Goal: Contribute content: Add original content to the website for others to see

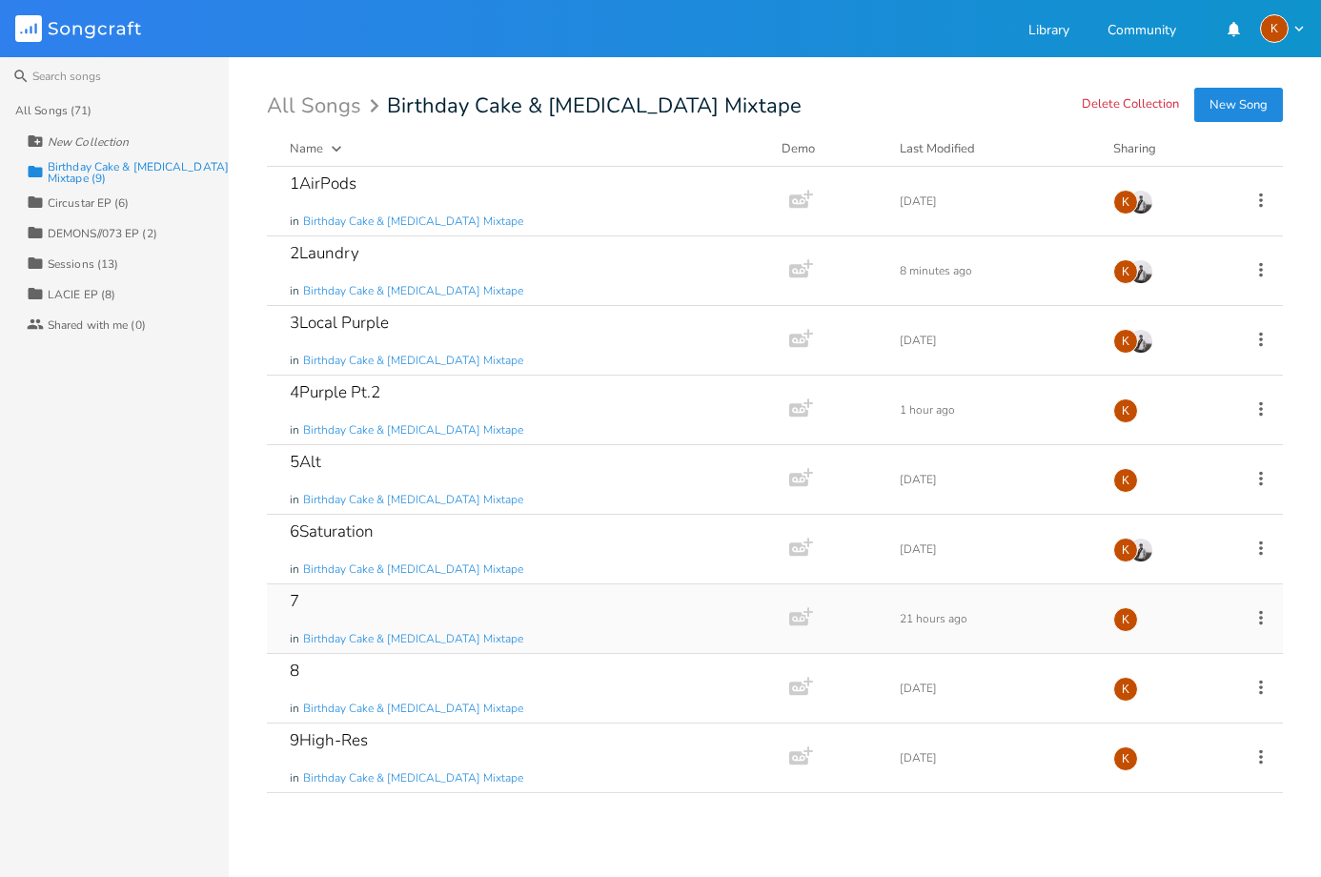
click at [1265, 619] on icon at bounding box center [1261, 617] width 21 height 21
click at [1205, 637] on li "Edit Rename" at bounding box center [1184, 647] width 153 height 32
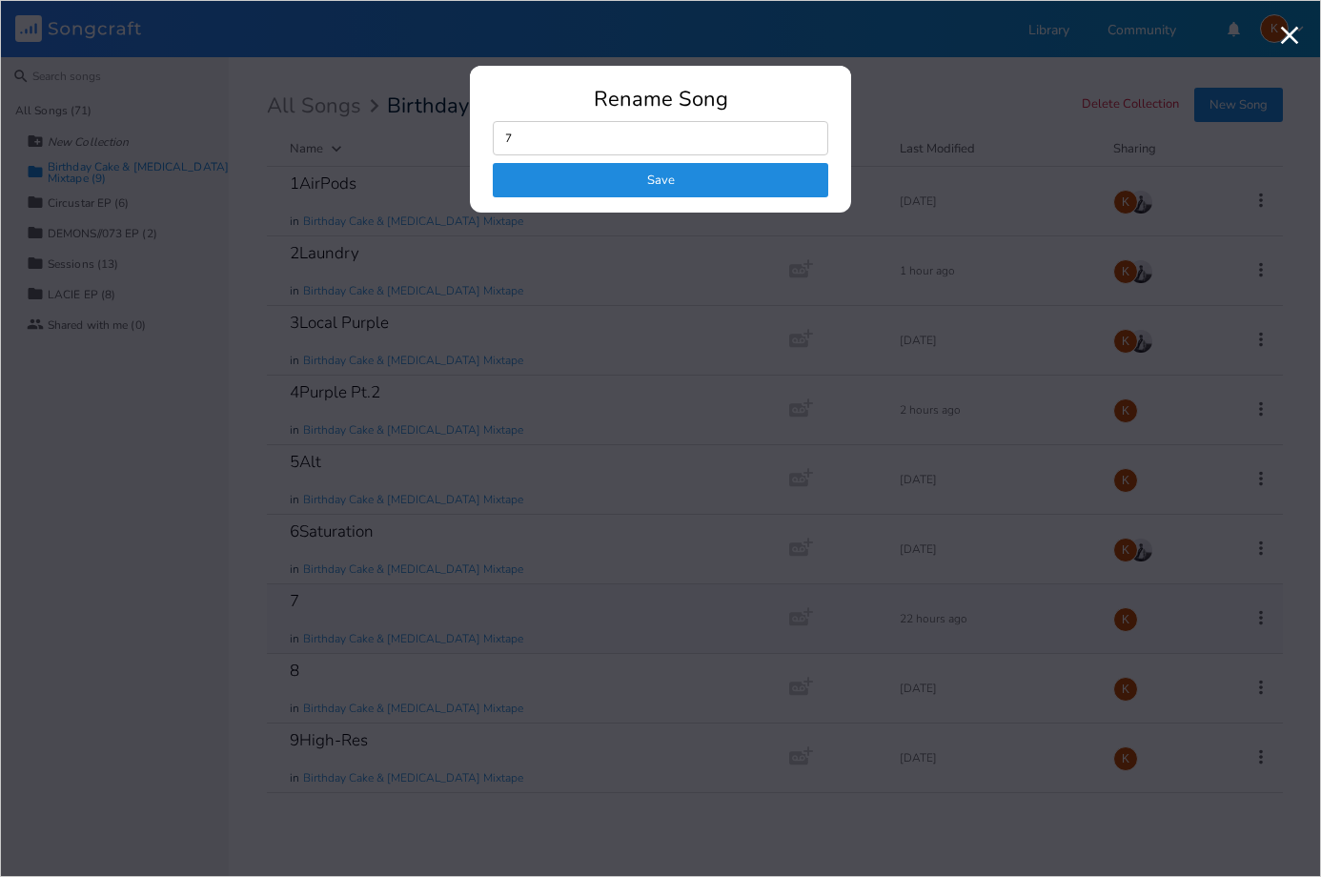
click at [640, 140] on input "7" at bounding box center [661, 138] width 336 height 34
type input "7interface no coming back"
click button "Save" at bounding box center [661, 180] width 336 height 34
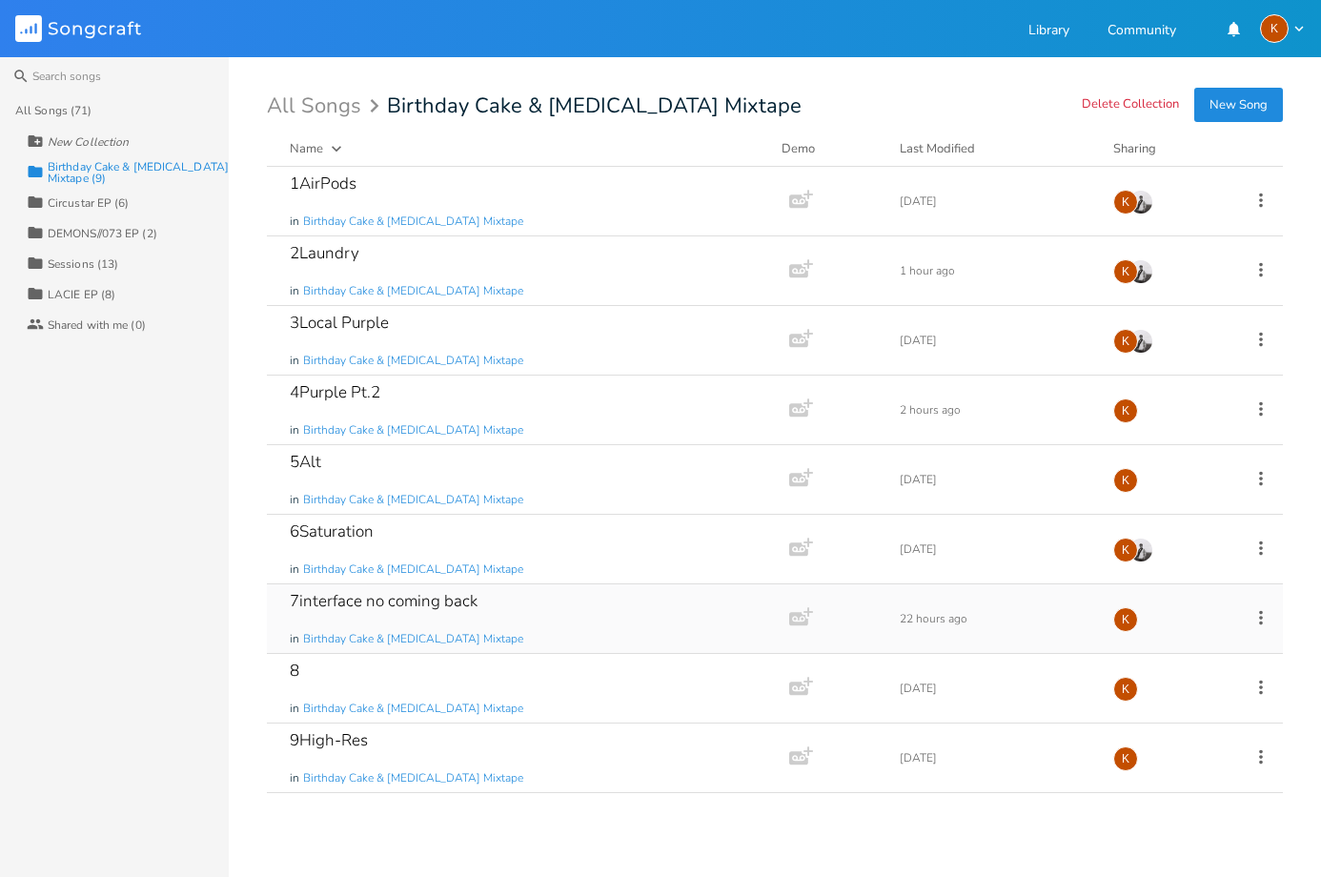
click at [557, 619] on div "7interface no coming back in Birthday Cake & [MEDICAL_DATA] Mixtape" at bounding box center [524, 618] width 469 height 69
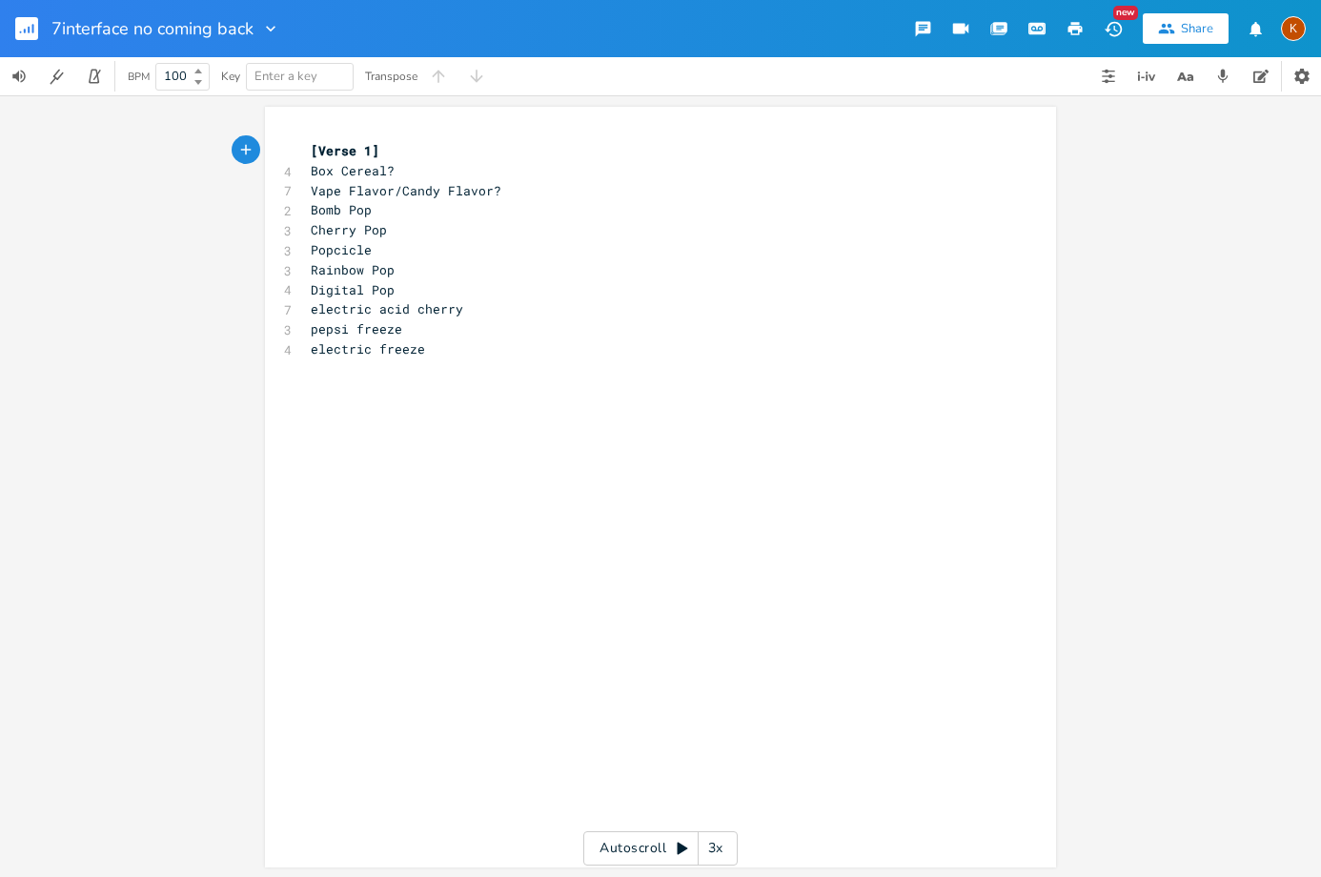
click at [465, 437] on div "xxxxxxxxxx [Verse 1] 4 Box Cereal? 7 Vape Flavor/Candy Flavor? 2 Bomb Pop 3 Che…" at bounding box center [675, 505] width 736 height 736
type textarea "mh3yes"
type textarea "eyes:"
type textarea "what did you see on the other side?"
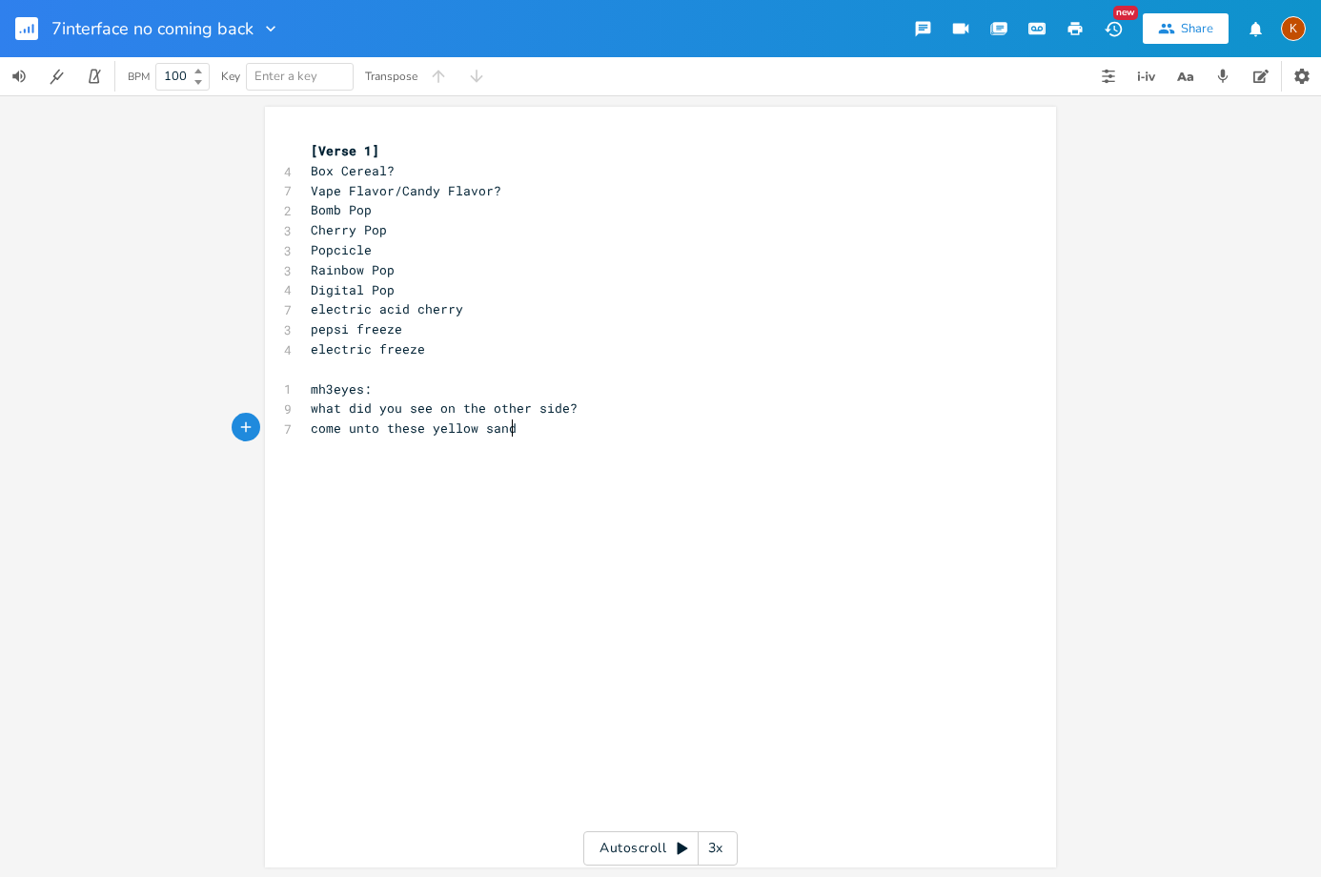
scroll to position [0, 173]
type textarea "come unto these yellow sands"
click at [356, 471] on div "xxxxxxxxxx [Verse 1] 4 Box Cereal? 7 Vape Flavor/Candy Flavor? 2 Bomb Pop 3 Che…" at bounding box center [675, 505] width 736 height 736
type textarea "looking for divine grace"
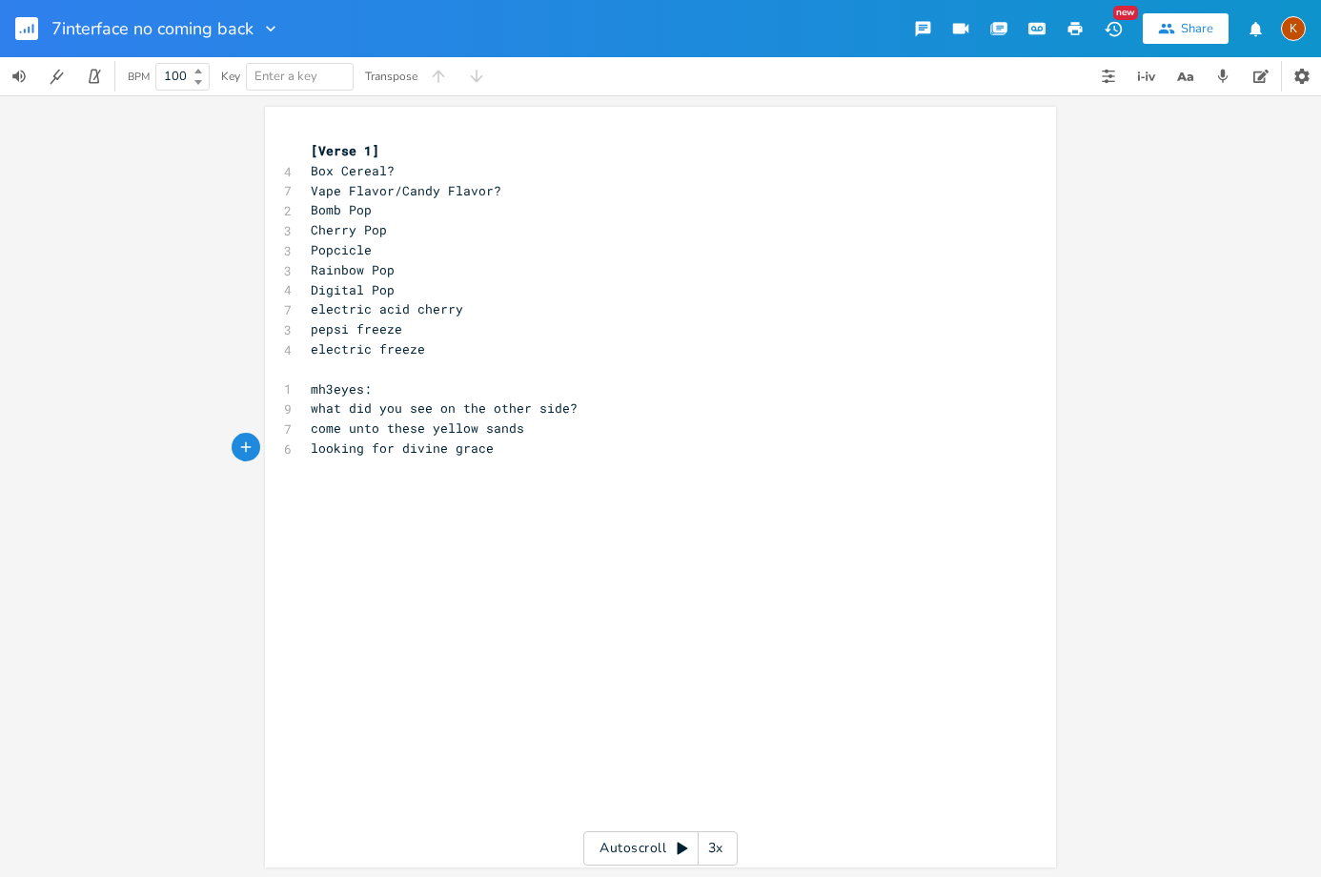
click at [533, 450] on pre "looking for divine grace" at bounding box center [651, 448] width 688 height 20
type textarea "i tasted like b"
type textarea "sweet n dead"
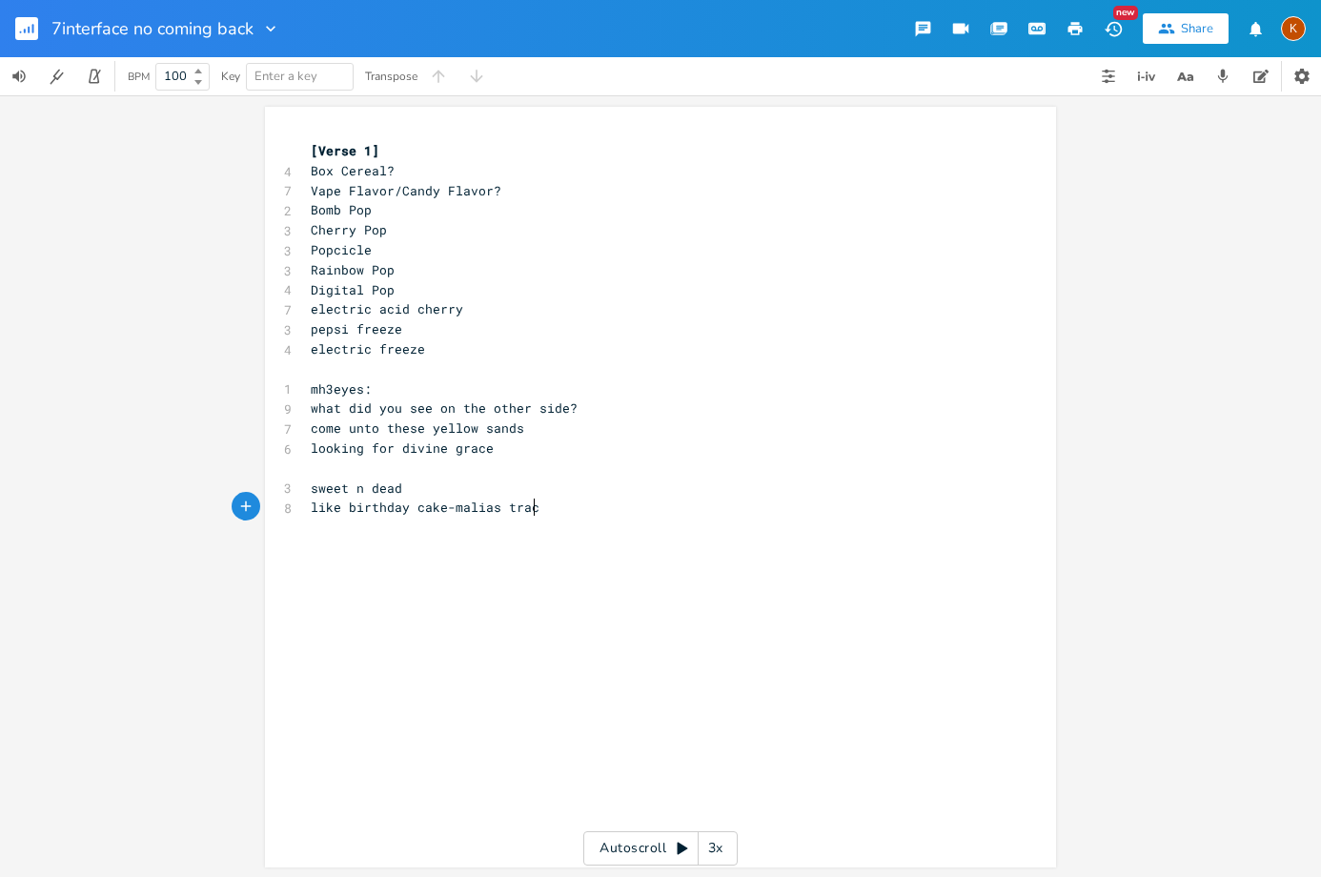
scroll to position [0, 172]
type textarea "like birthday cake-malias track"
click at [26, 28] on rect "button" at bounding box center [26, 28] width 23 height 23
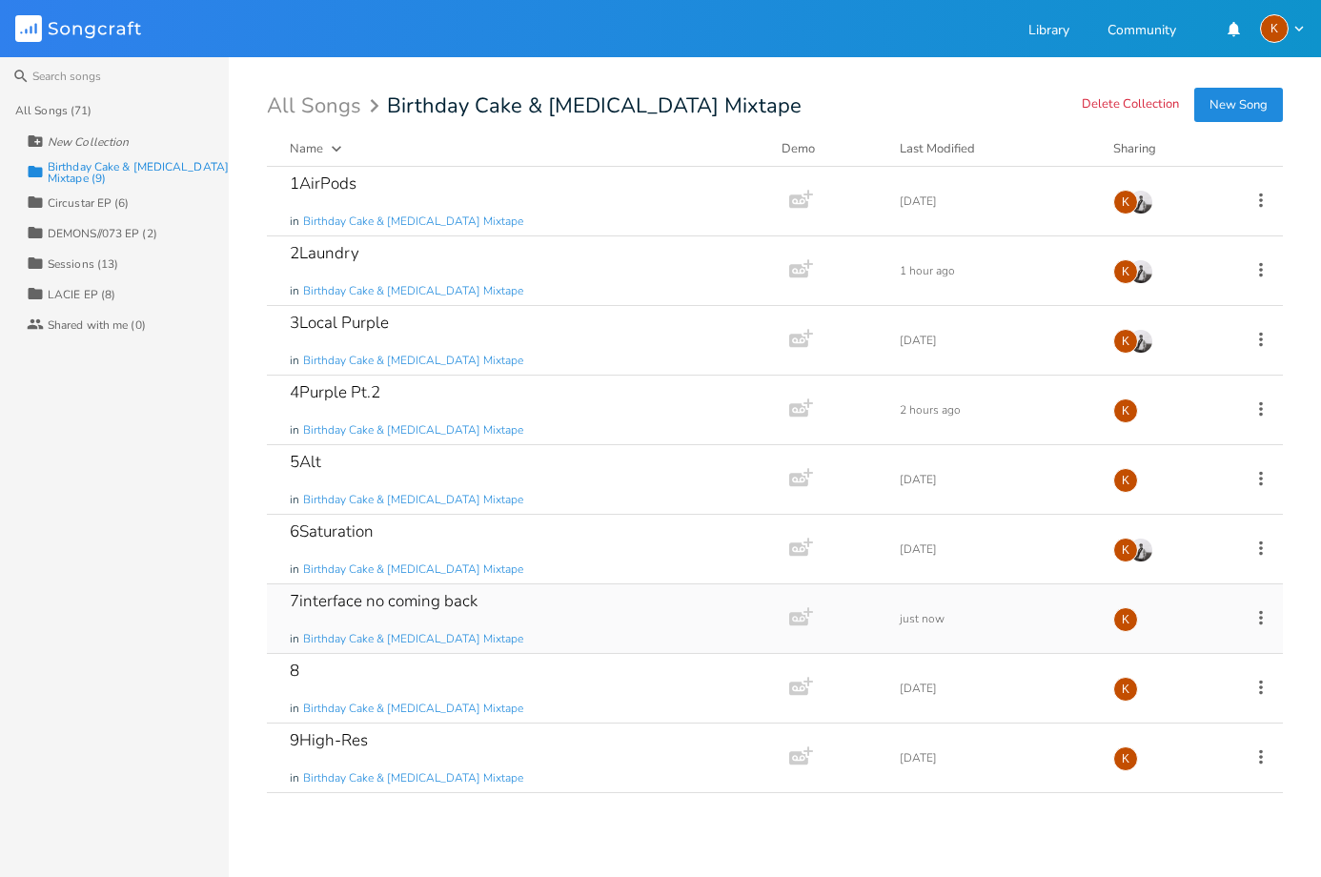
click at [583, 625] on div "7interface no coming back in Birthday Cake & [MEDICAL_DATA] Mixtape" at bounding box center [524, 618] width 469 height 69
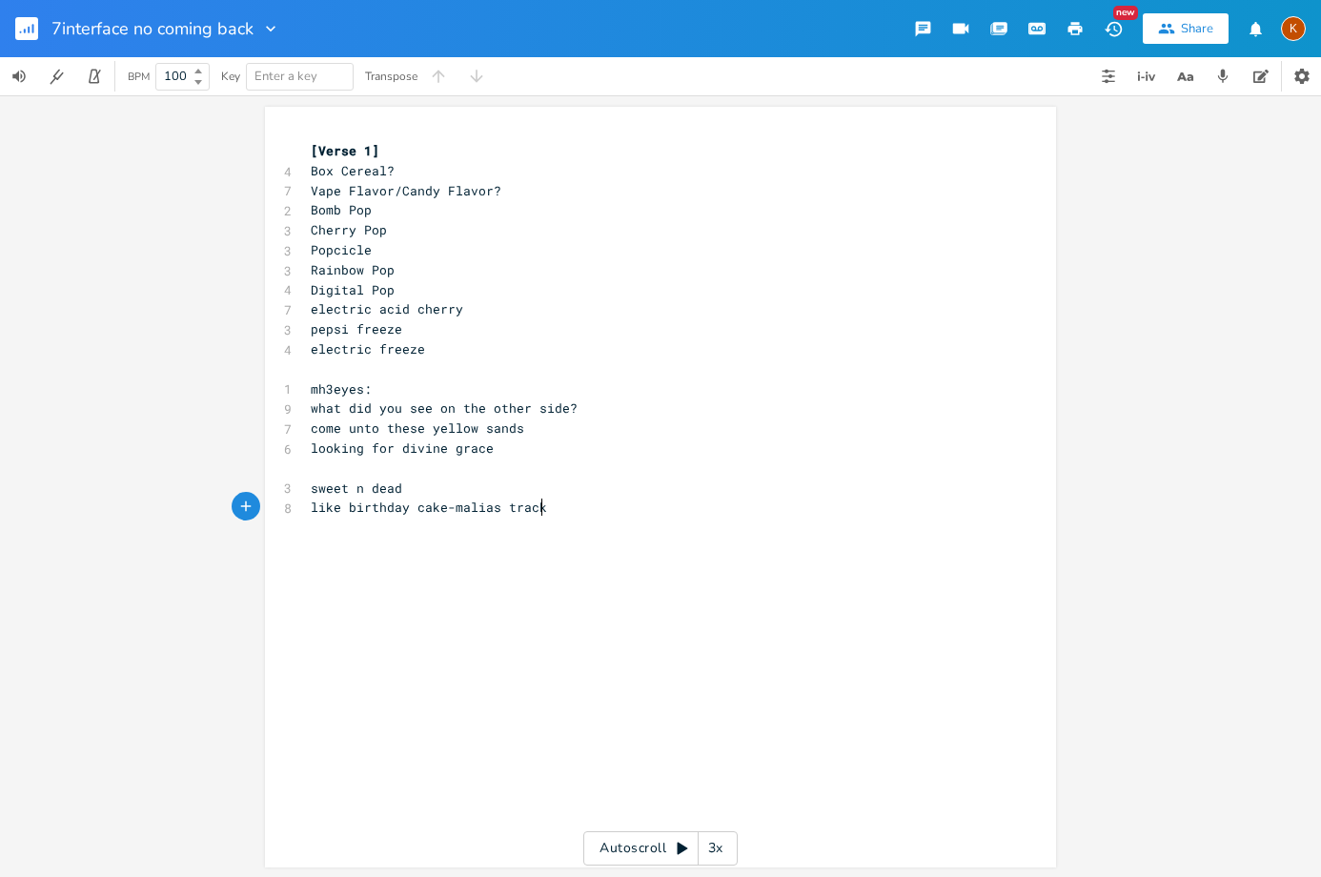
click at [561, 506] on pre "like birthday cake-malias track" at bounding box center [651, 508] width 688 height 20
type textarea "we are abut to m"
type textarea "out to meet her again"
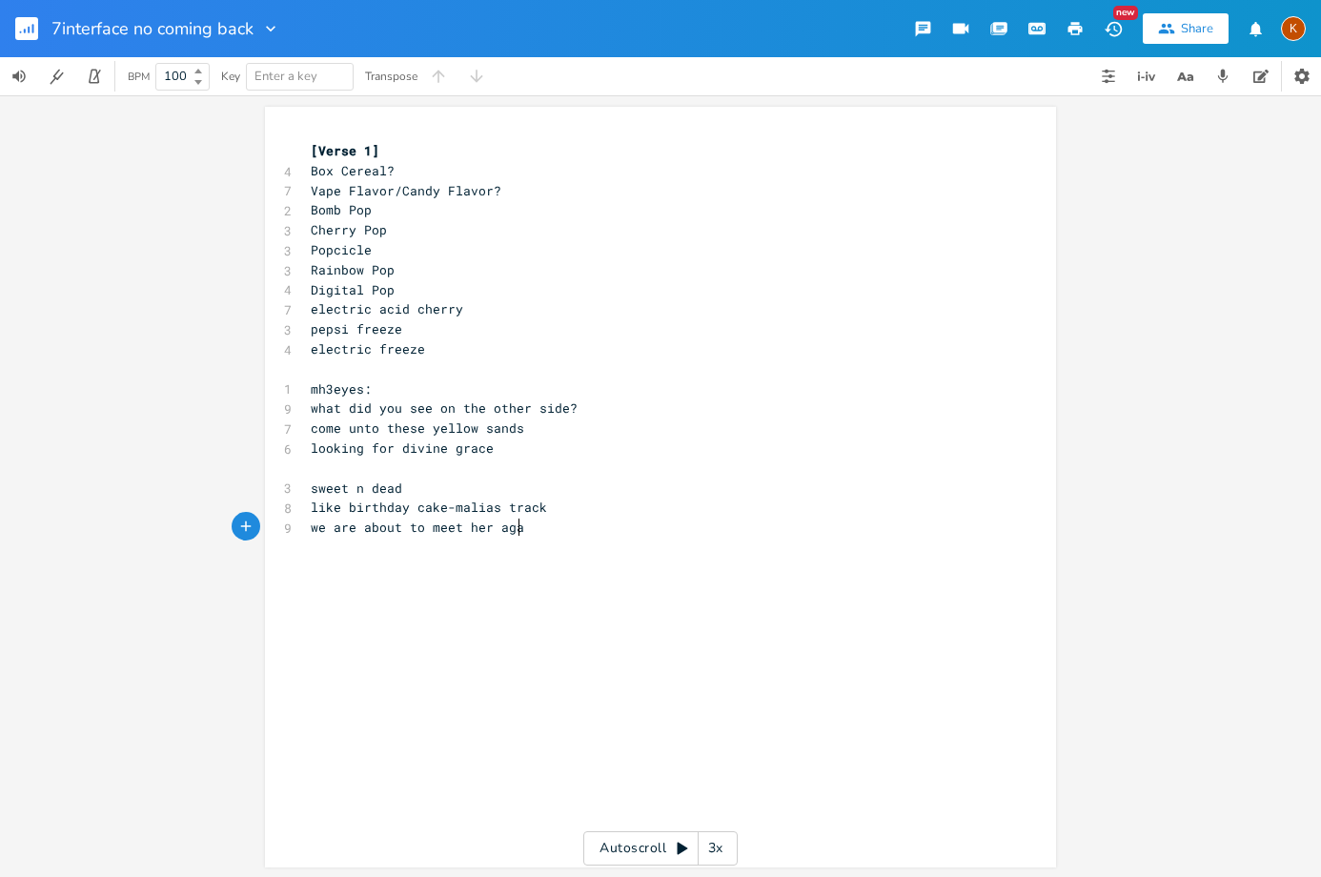
scroll to position [0, 121]
drag, startPoint x: 391, startPoint y: 389, endPoint x: 255, endPoint y: 383, distance: 135.5
click at [255, 383] on div "mh3eyes: x [Verse 1] 4 Box Cereal? 7 Vape Flavor/Candy Flavor? 2 Bomb Pop 3 Che…" at bounding box center [660, 486] width 1321 height 782
type textarea "M9H9E9: ///////////////////////////"
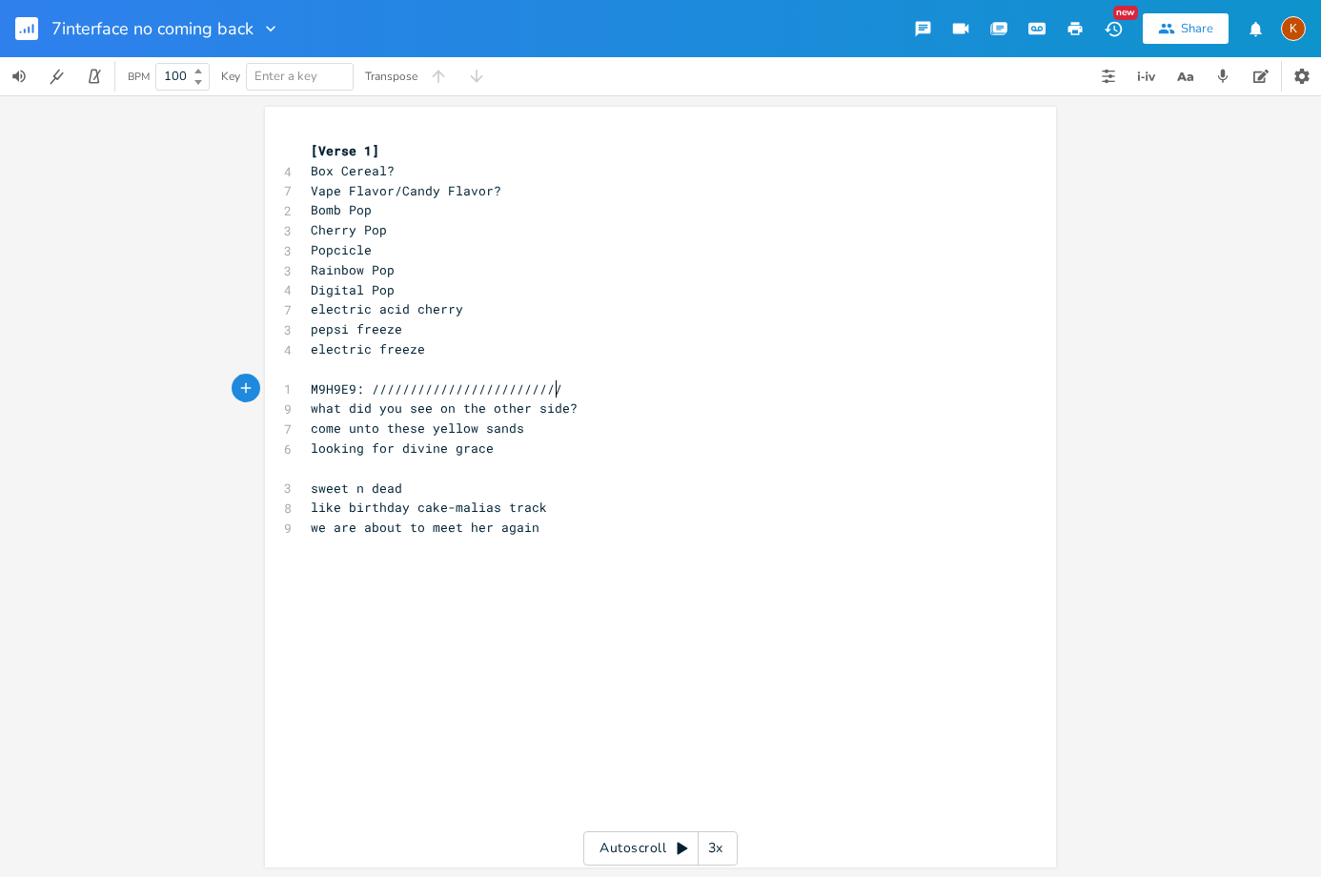
scroll to position [0, 139]
click at [307, 417] on pre "what did you see on the other side?" at bounding box center [651, 408] width 688 height 20
click at [307, 519] on pre "we are about to meet her again" at bounding box center [651, 528] width 688 height 20
click at [539, 545] on pre "we are about to meet her again" at bounding box center [651, 548] width 688 height 20
type textarea "the hoth"
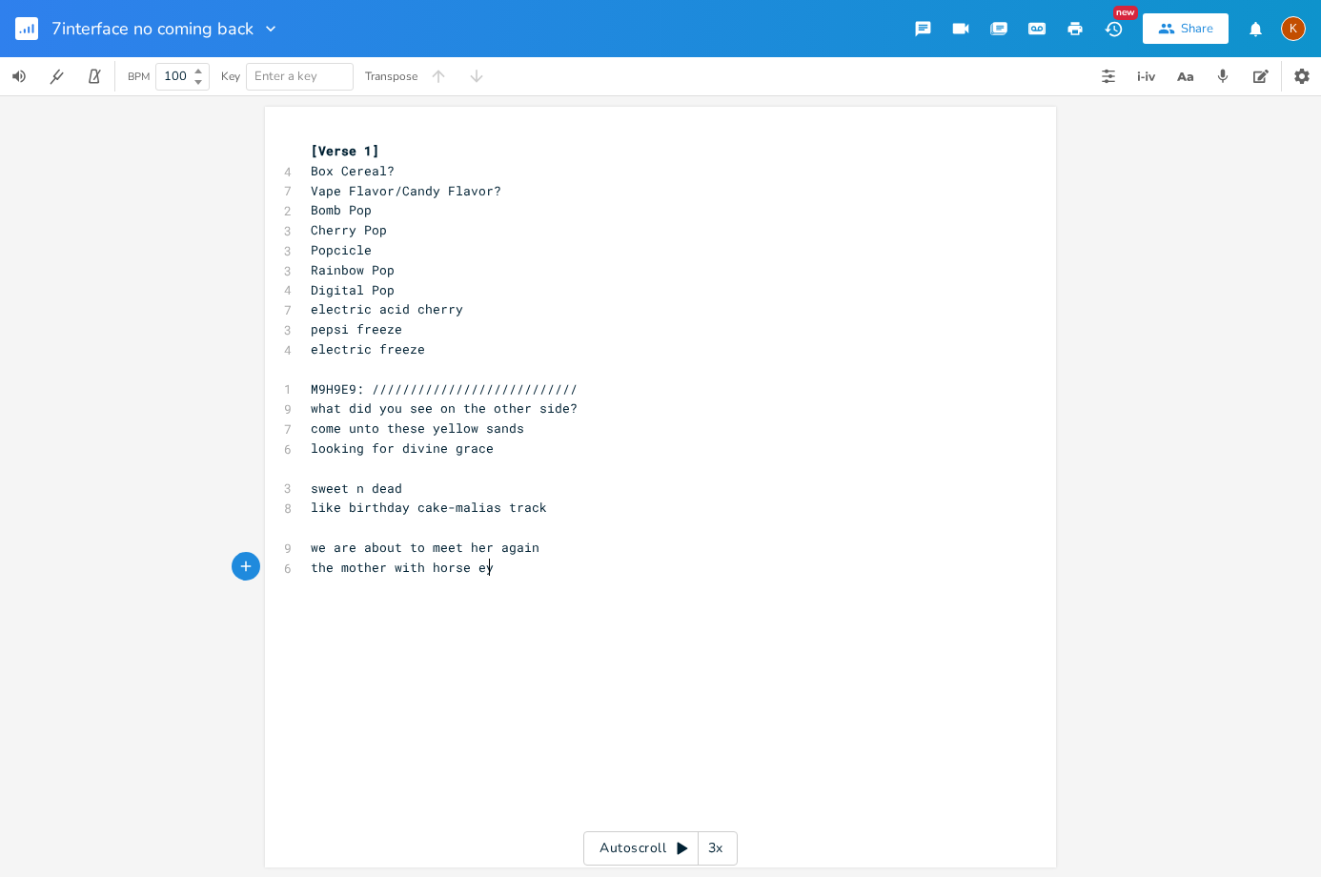
scroll to position [0, 132]
type textarea "mother with horse eyes"
click at [62, 30] on input "7interface no coming back" at bounding box center [151, 28] width 201 height 17
drag, startPoint x: 61, startPoint y: 31, endPoint x: 286, endPoint y: 36, distance: 225.0
click at [286, 36] on div "7interface no coming back New Share K" at bounding box center [660, 28] width 1321 height 57
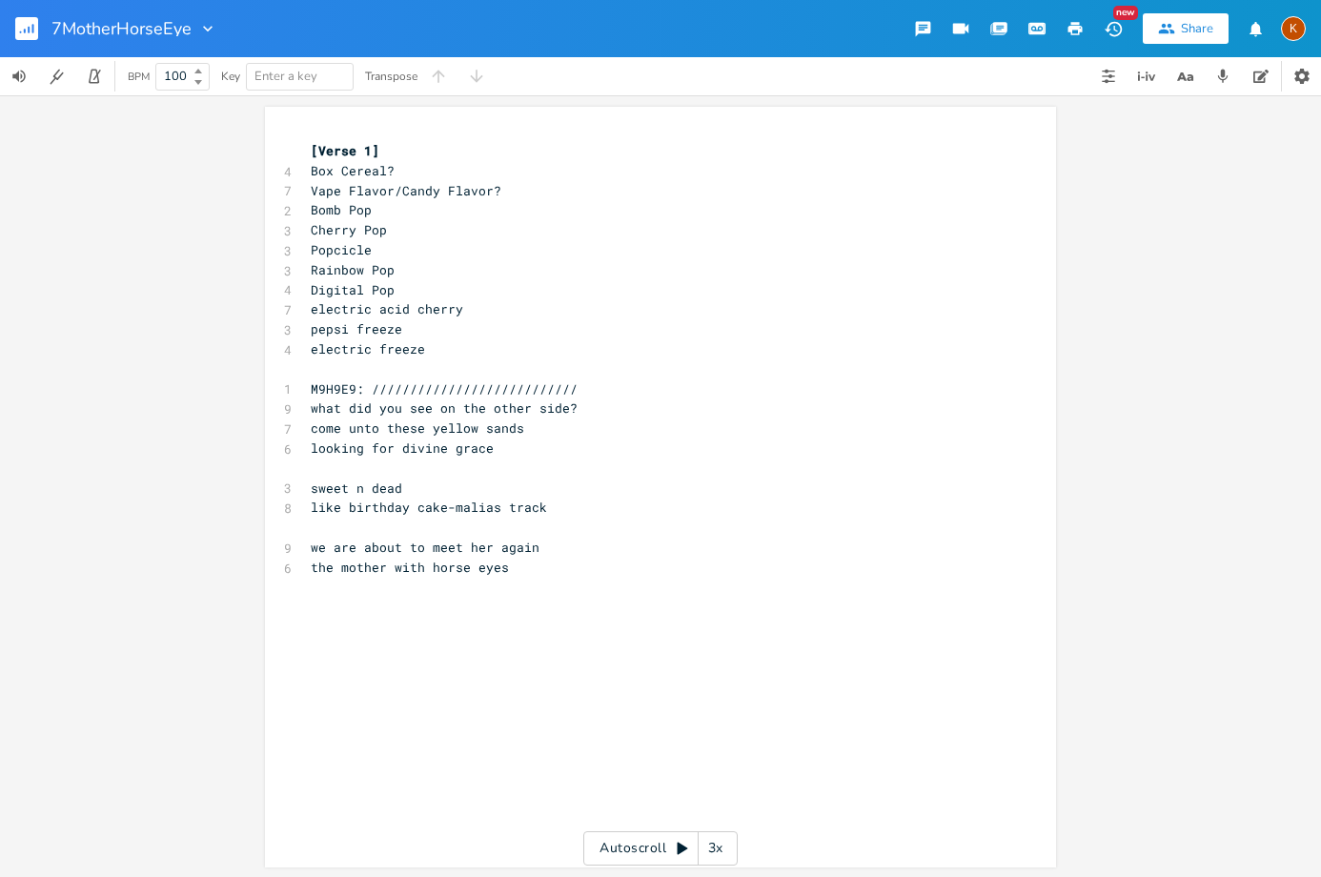
type input "7MotherHorseEyes"
click at [33, 28] on icon "button" at bounding box center [33, 29] width 2 height 10
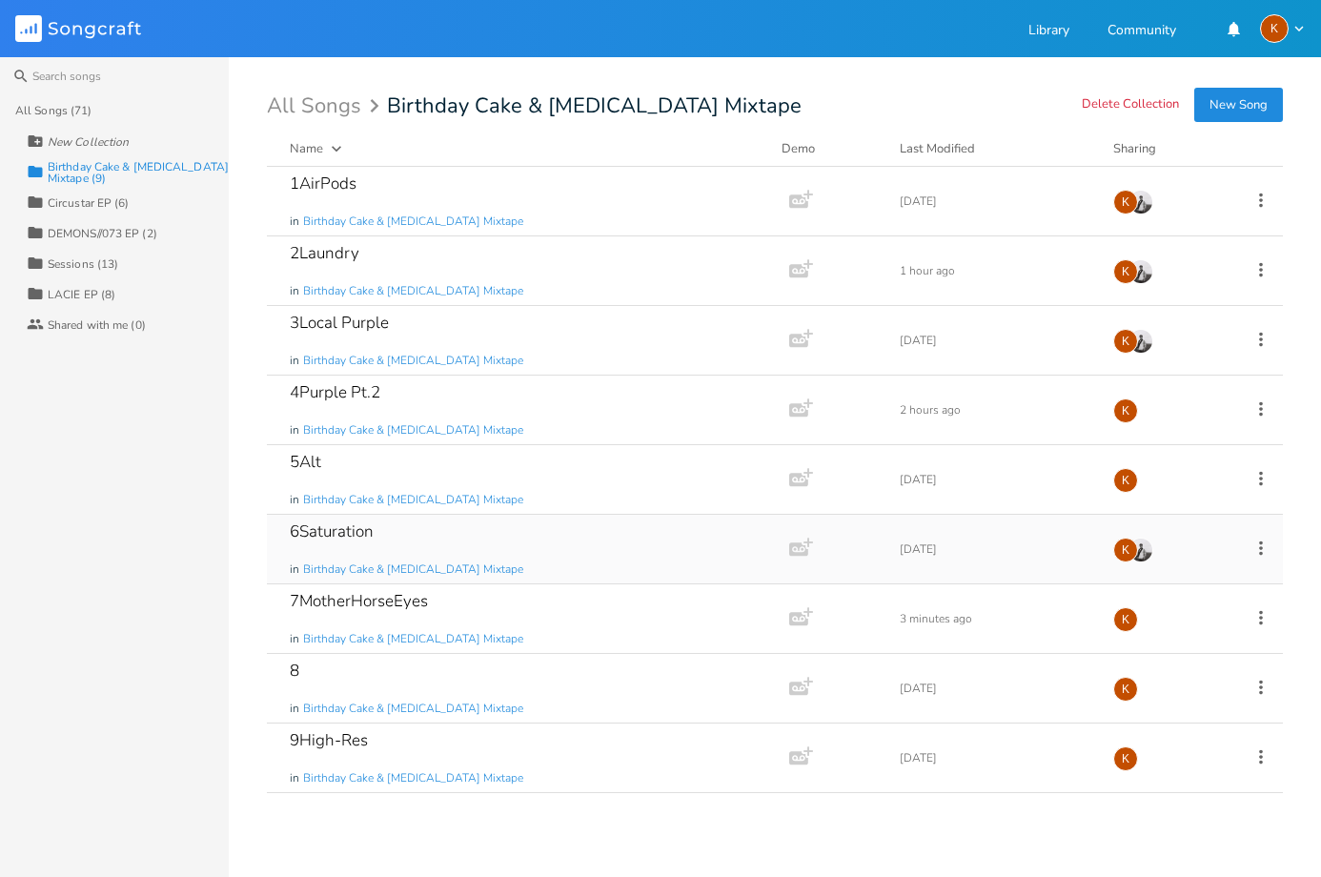
click at [1258, 547] on icon at bounding box center [1261, 548] width 21 height 21
click at [1130, 576] on div "Edit" at bounding box center [1124, 577] width 19 height 13
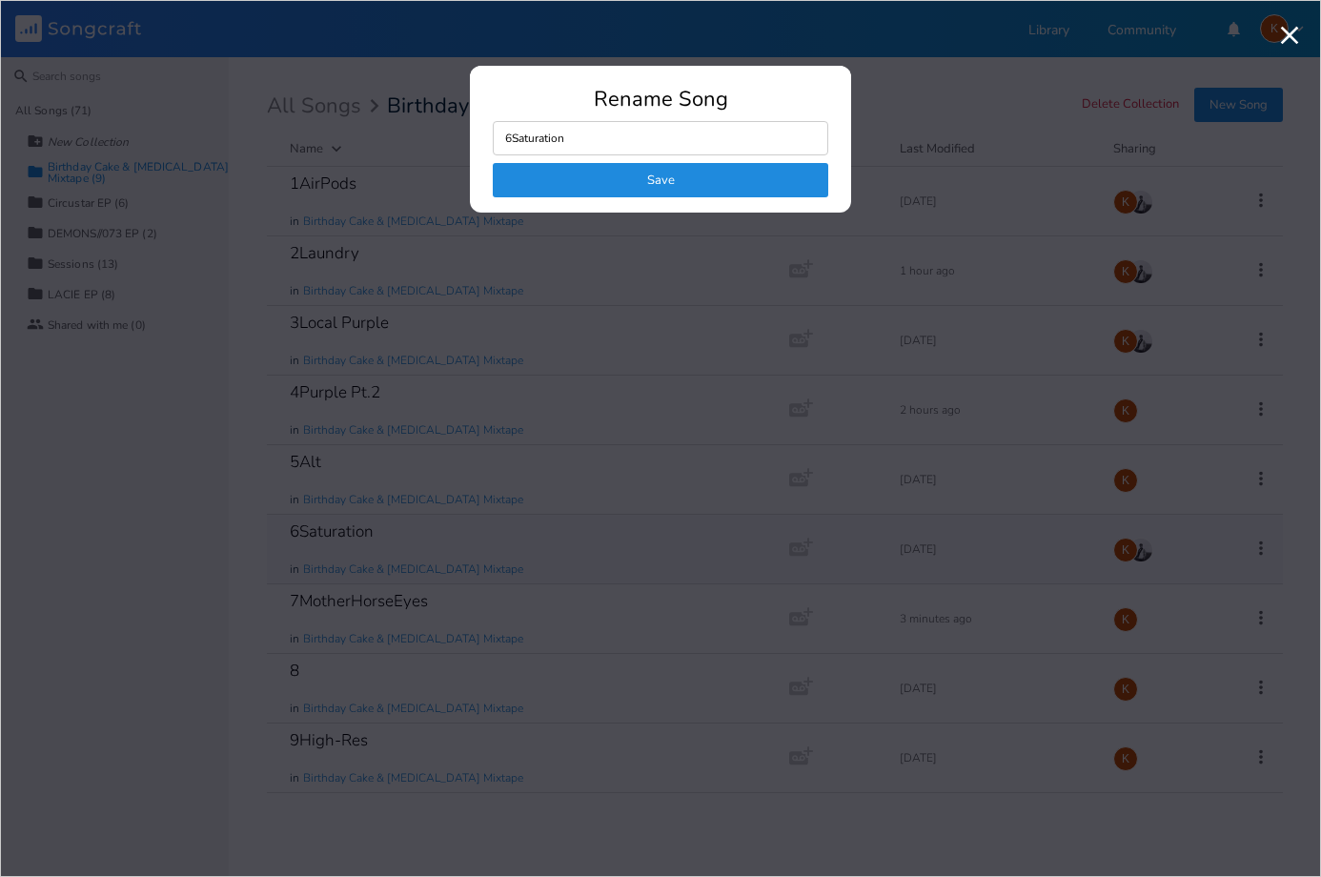
click at [649, 131] on input "6Saturation" at bounding box center [661, 138] width 336 height 34
type input "6Saturation/MotherHorseEyes"
click at [662, 173] on button "Save" at bounding box center [661, 180] width 336 height 34
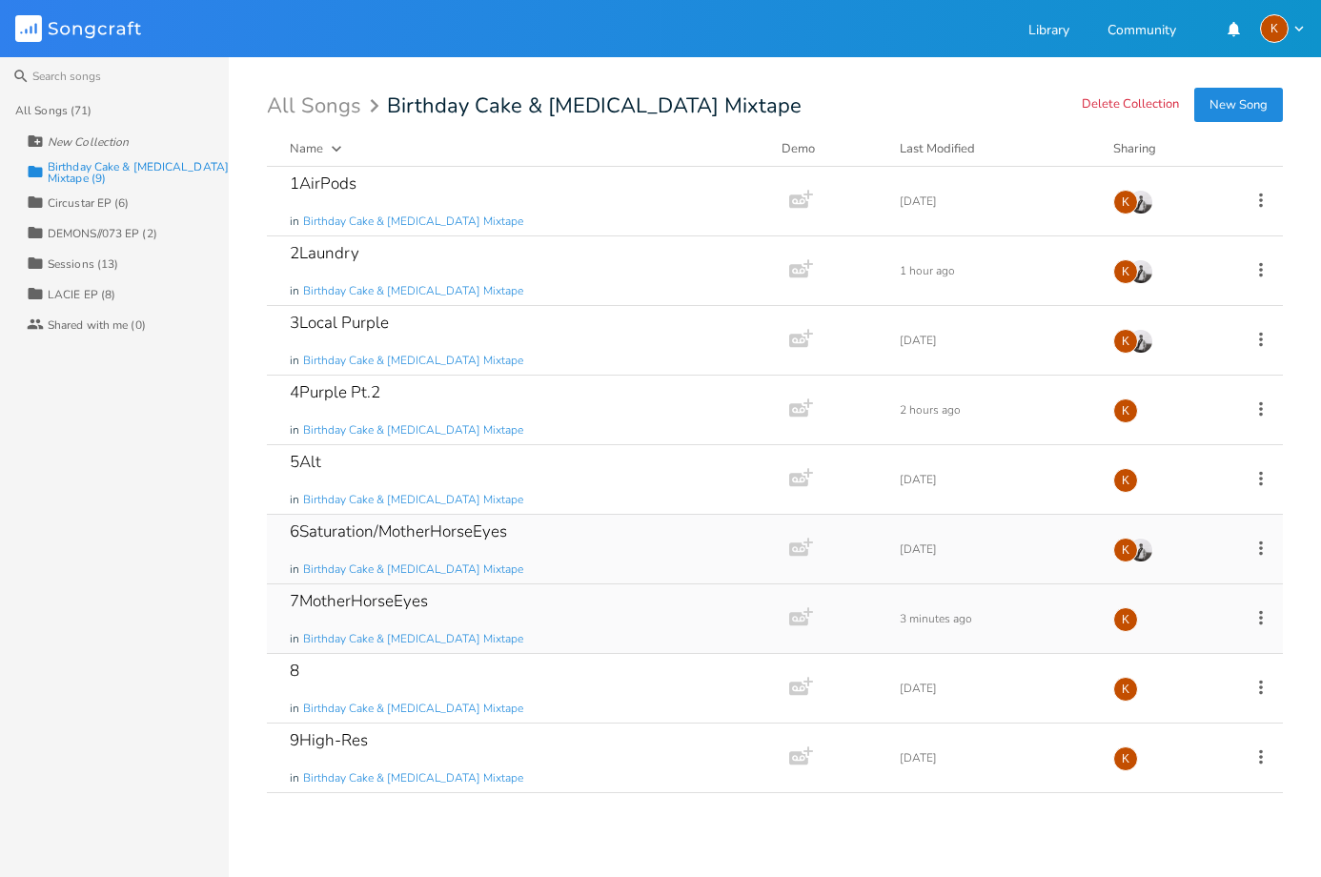
click at [1257, 621] on icon at bounding box center [1261, 617] width 21 height 21
click at [1211, 640] on li "Edit Rename" at bounding box center [1184, 647] width 153 height 32
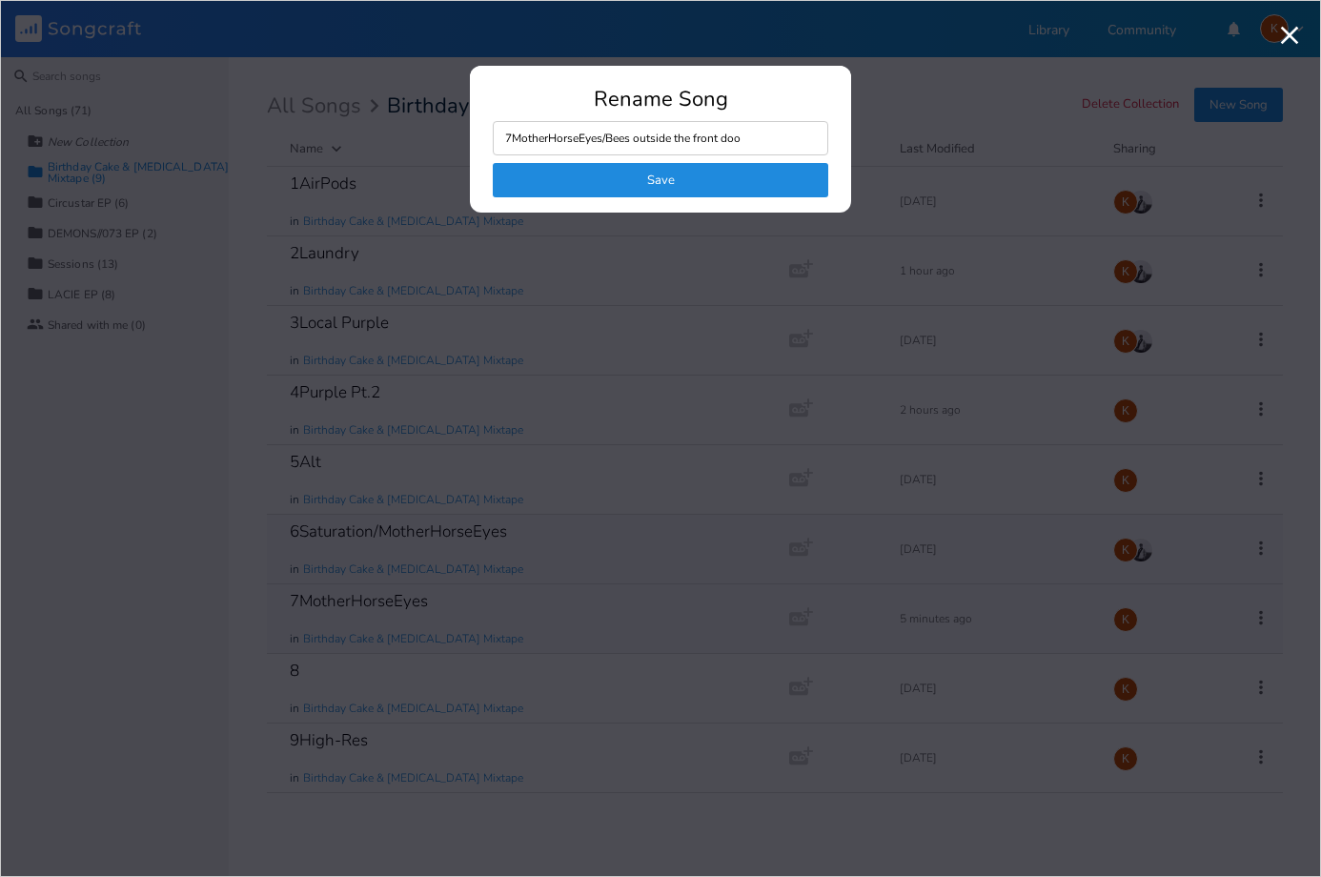
type input "7MotherHorseEyes/Bees outside the front door"
click button "Save" at bounding box center [661, 180] width 336 height 34
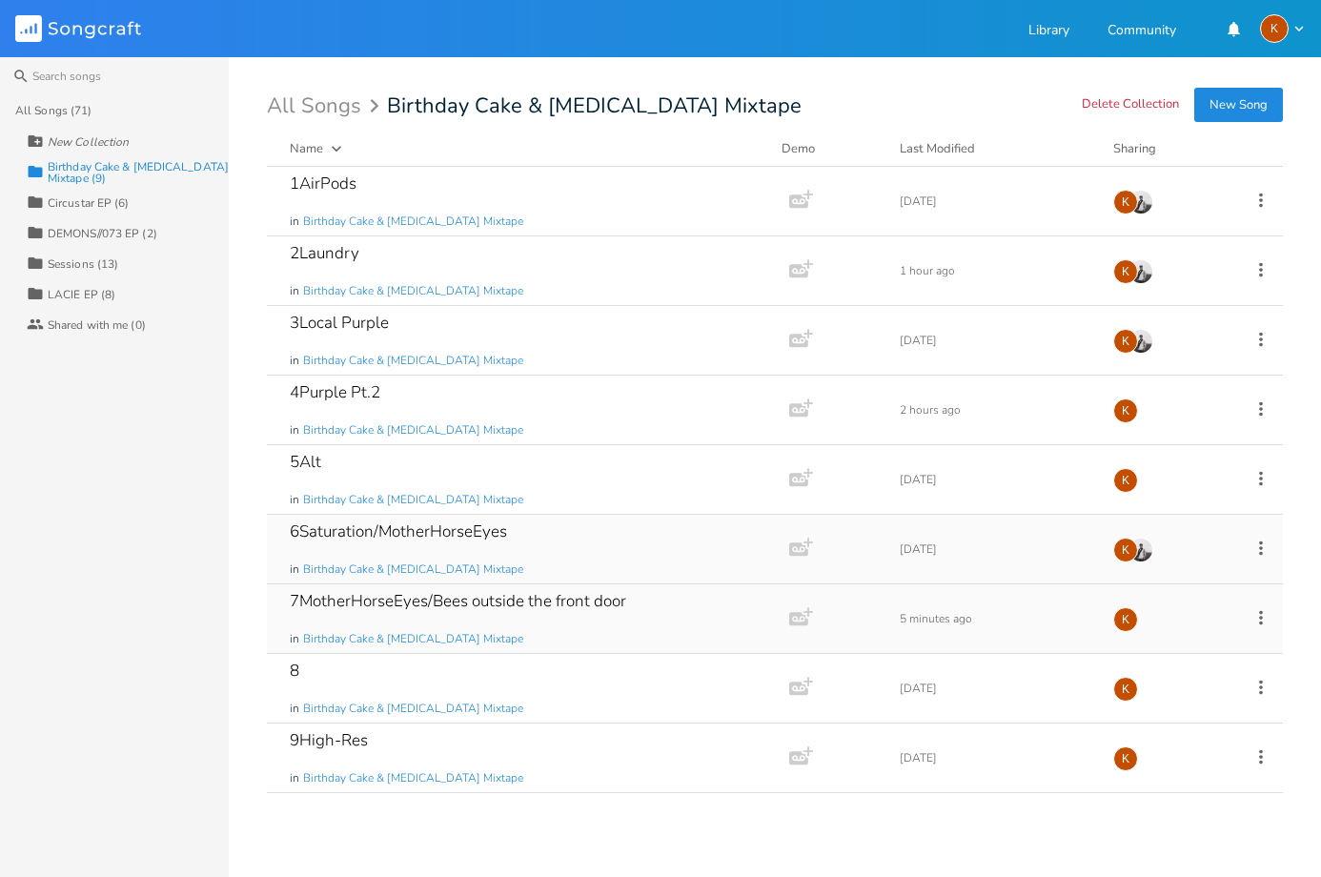
click at [649, 624] on div "7MotherHorseEyes/Bees outside the front door in Birthday Cake & [MEDICAL_DATA] …" at bounding box center [524, 618] width 469 height 69
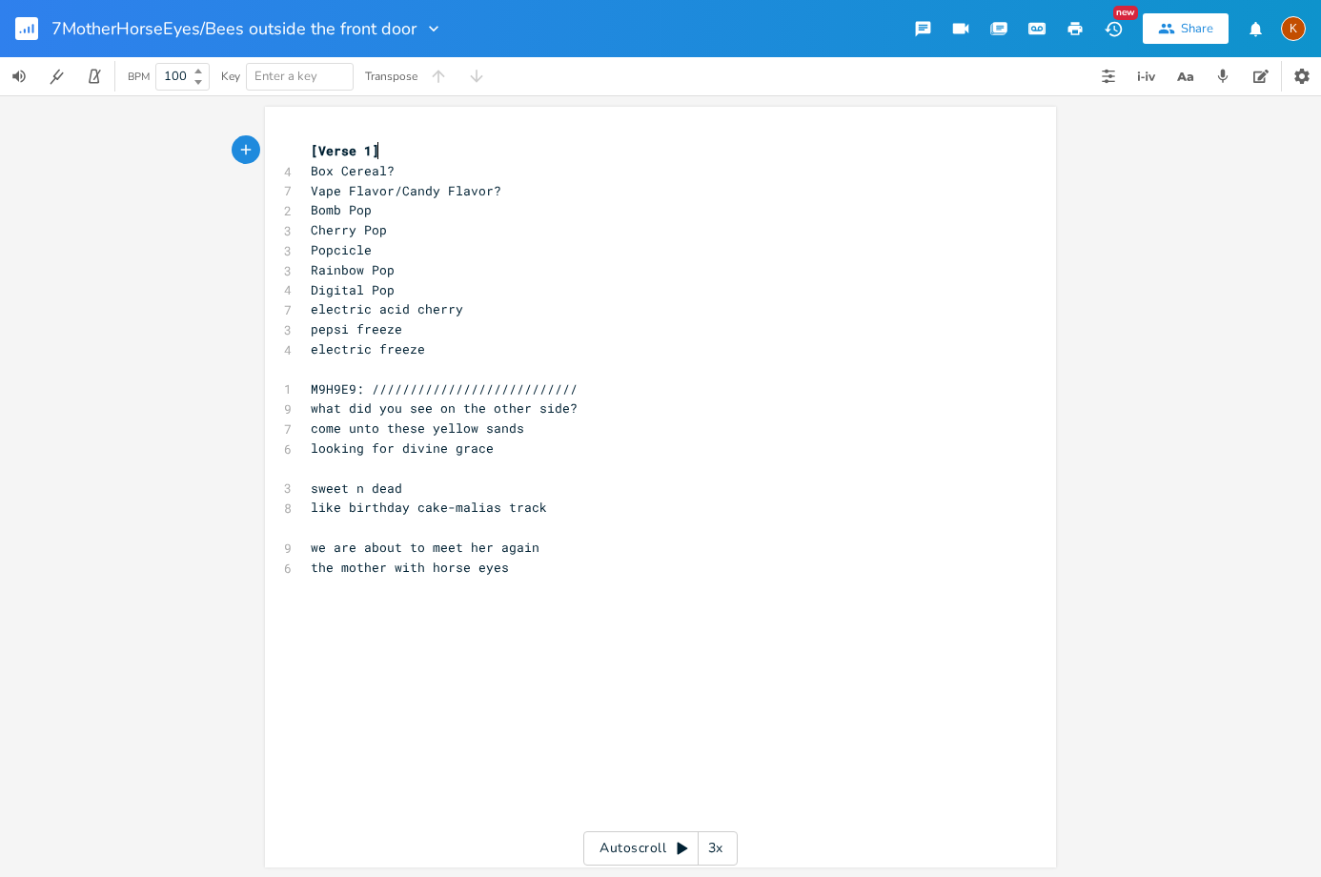
click at [596, 635] on div "xxxxxxxxxx [Verse 1] 4 Box Cereal? 7 Vape Flavor/Candy Flavor? 2 Bomb Pop 3 Che…" at bounding box center [675, 505] width 736 height 736
paste textarea "d"
type textarea "drink forever"
